Goal: Find contact information: Find contact information

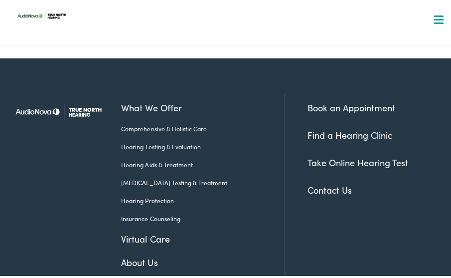
scroll to position [714, 0]
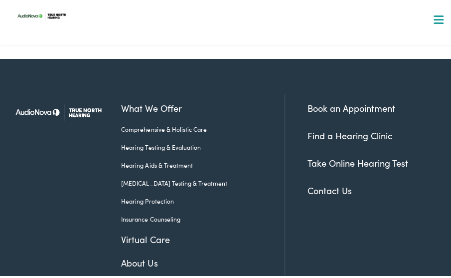
click at [322, 181] on link "Contact Us" at bounding box center [329, 187] width 44 height 12
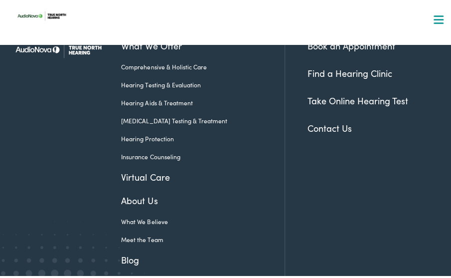
scroll to position [780, 0]
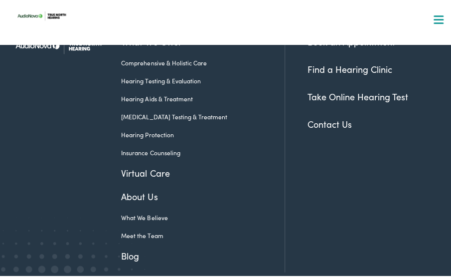
click at [137, 228] on link "Meet the Team" at bounding box center [195, 232] width 148 height 9
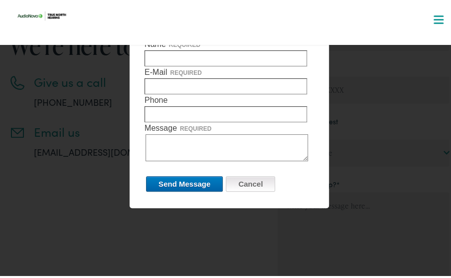
click at [251, 184] on input "Cancel" at bounding box center [250, 180] width 49 height 15
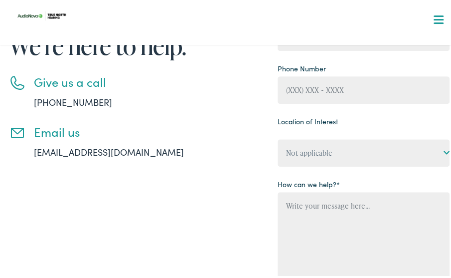
drag, startPoint x: 189, startPoint y: 154, endPoint x: 32, endPoint y: 156, distance: 157.5
click at [32, 156] on div "Need help? Have a question? We’re here to help. Give us a call 888-480-2052 Ema…" at bounding box center [119, 158] width 220 height 411
copy link "info@truenorthhearingcenters.com"
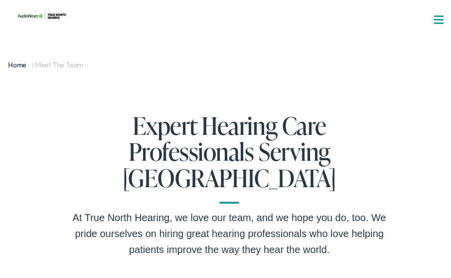
click at [434, 16] on span at bounding box center [439, 16] width 10 height 1
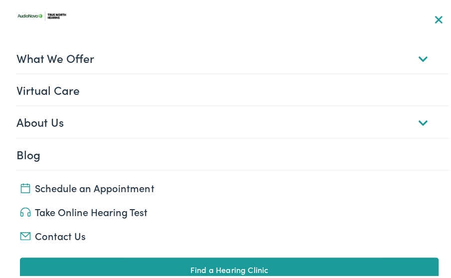
click at [417, 122] on link "About Us" at bounding box center [232, 119] width 433 height 31
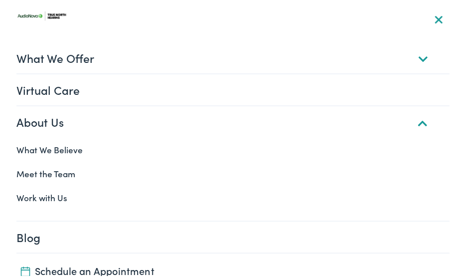
click at [425, 18] on button "Menu Close" at bounding box center [427, 17] width 32 height 11
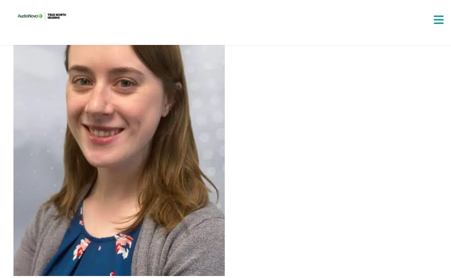
scroll to position [1192, 0]
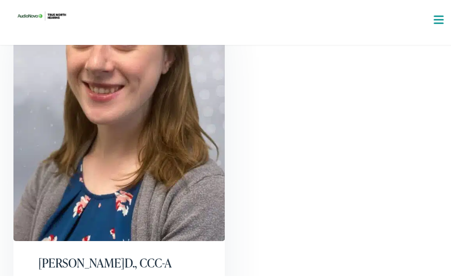
drag, startPoint x: 10, startPoint y: 162, endPoint x: 55, endPoint y: 181, distance: 48.0
copy h2 "[PERSON_NAME]D., CCC-A"
